Goal: Information Seeking & Learning: Find specific page/section

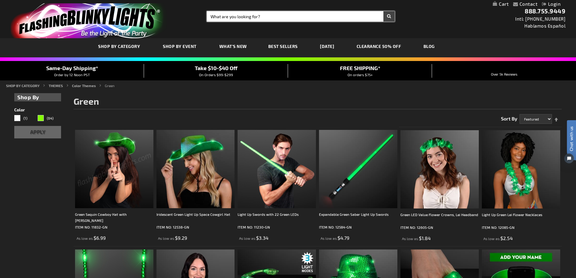
click at [266, 16] on input "Search" at bounding box center [301, 16] width 188 height 10
type input "blue bead"
click at [383, 11] on button "Search" at bounding box center [388, 16] width 11 height 10
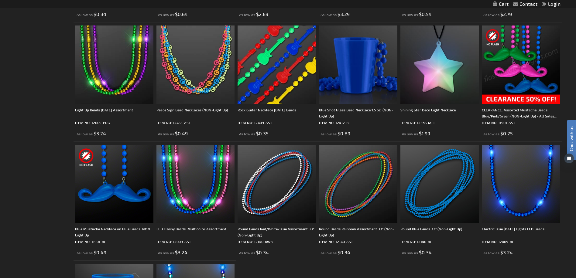
scroll to position [235, 0]
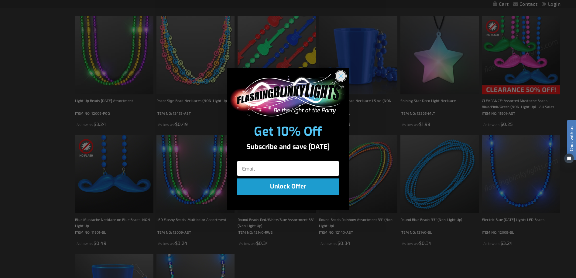
click at [344, 76] on circle "Close dialog" at bounding box center [341, 76] width 10 height 10
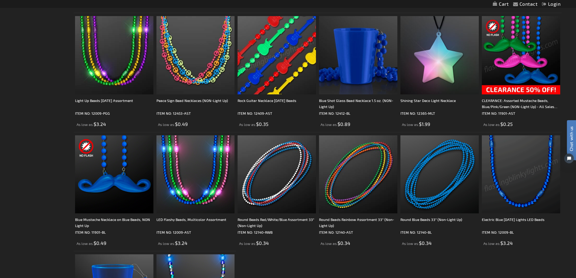
scroll to position [0, 0]
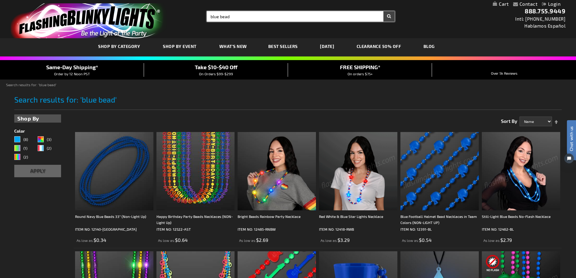
click at [252, 14] on input "blue bead" at bounding box center [301, 16] width 188 height 10
type input "sparkle wand"
click at [383, 11] on button "Search" at bounding box center [388, 16] width 11 height 10
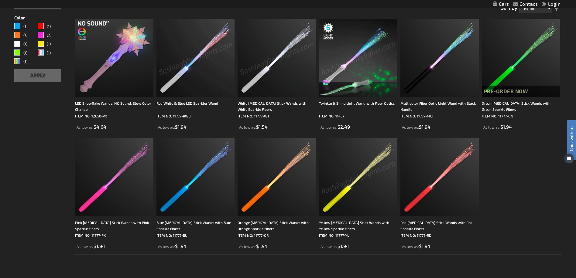
scroll to position [114, 0]
